Goal: Navigation & Orientation: Go to known website

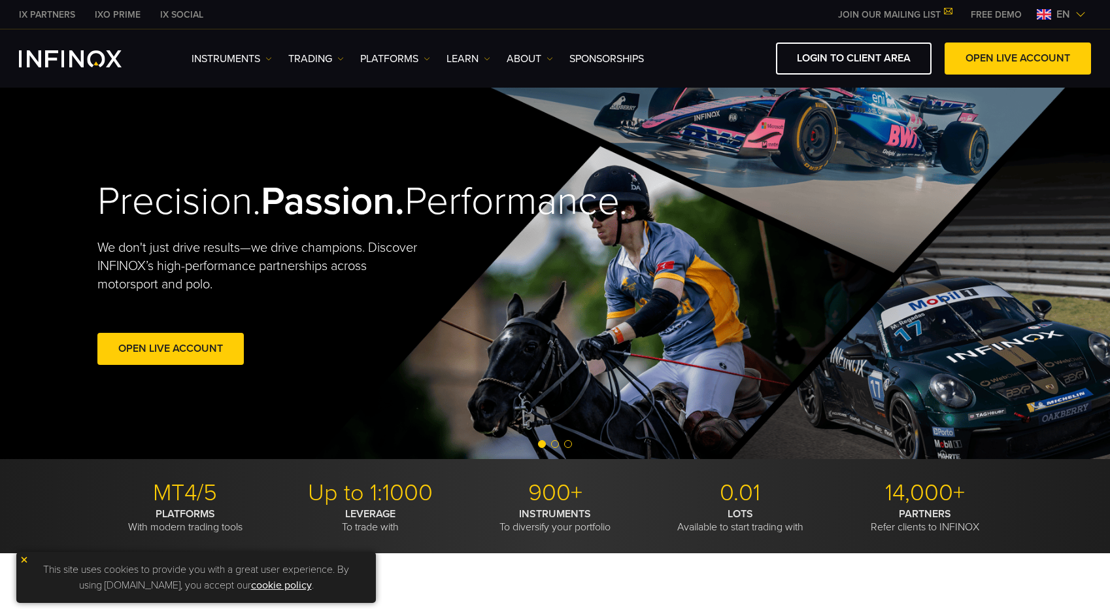
click at [1047, 16] on img at bounding box center [1044, 14] width 14 height 10
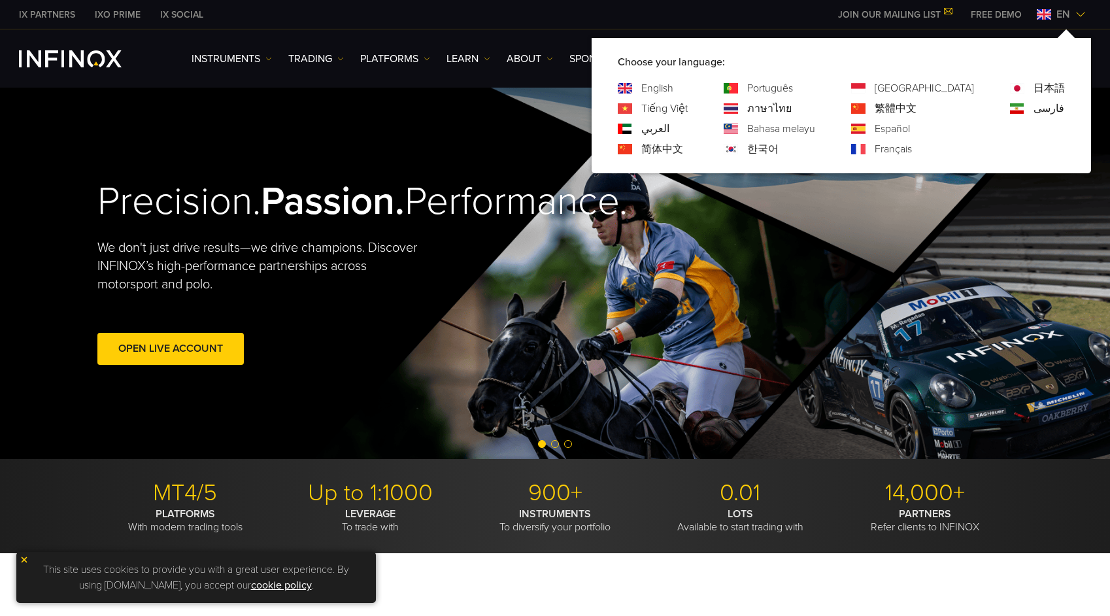
click at [683, 148] on link "简体中文" at bounding box center [662, 149] width 42 height 16
